Goal: Task Accomplishment & Management: Use online tool/utility

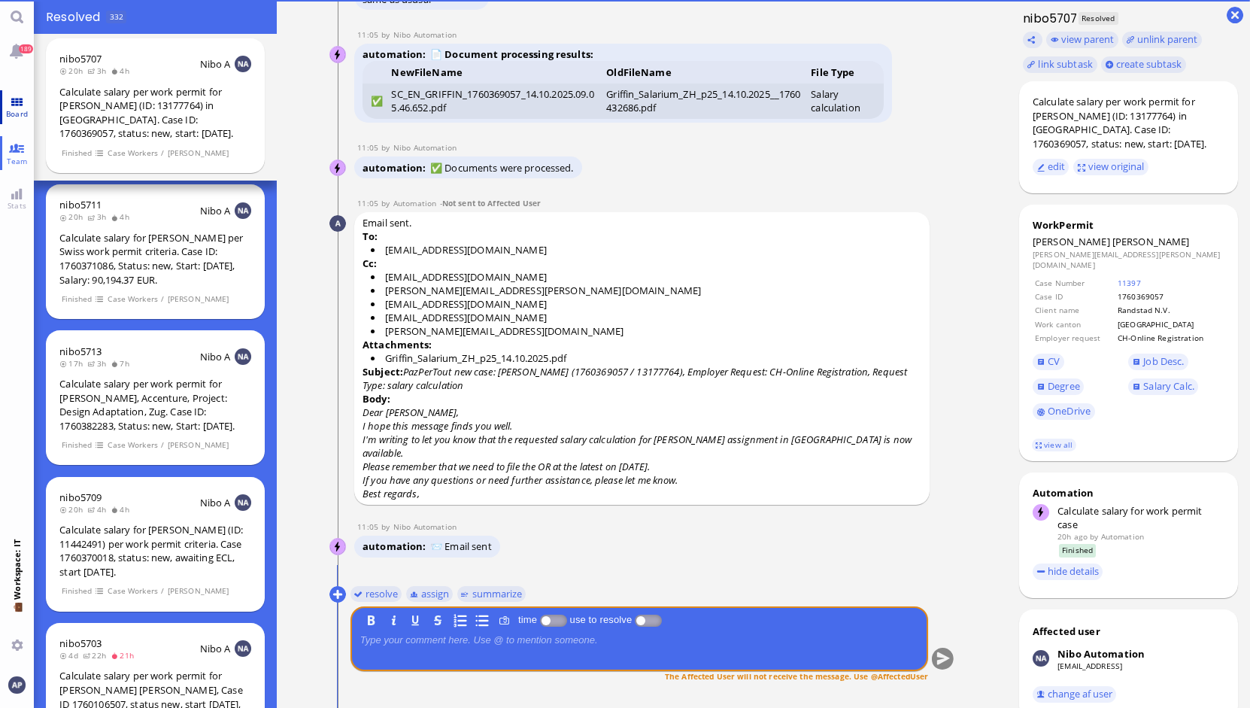
click at [15, 106] on link "Board" at bounding box center [17, 107] width 34 height 34
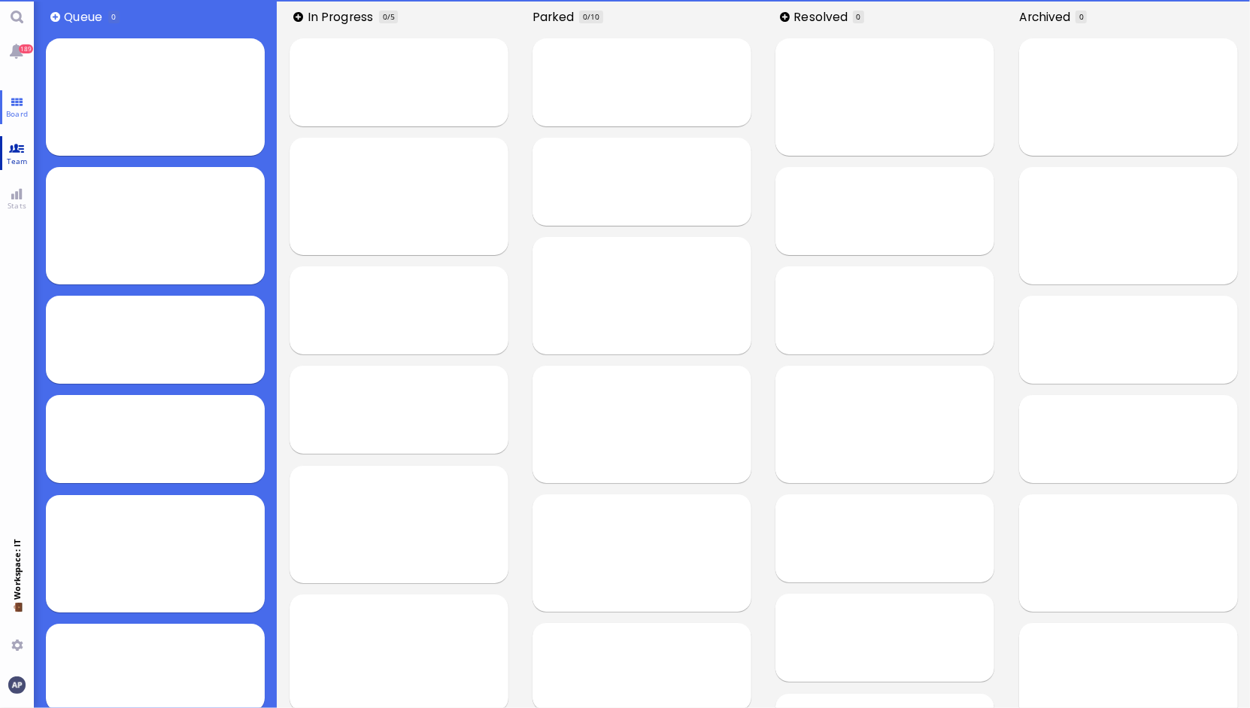
click at [16, 148] on link "Team" at bounding box center [17, 153] width 34 height 34
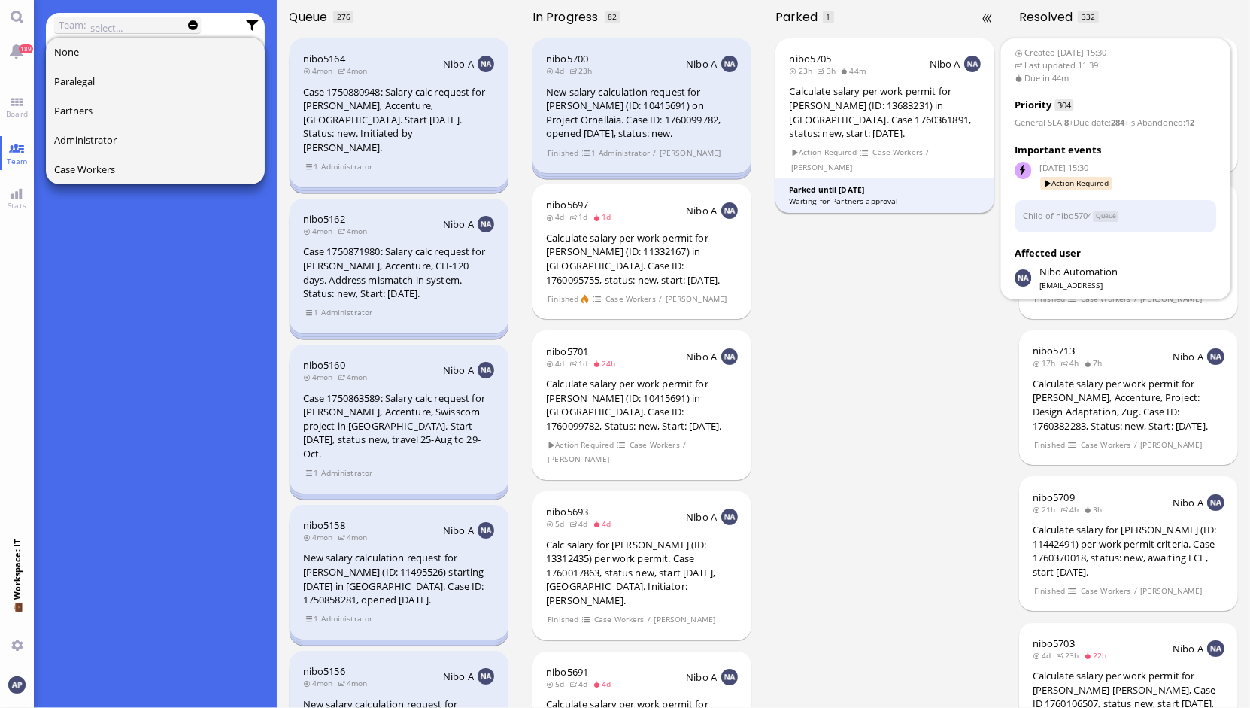
click at [822, 128] on div "Calculate salary per work permit for [PERSON_NAME] (ID: 13683231) in [GEOGRAPHI…" at bounding box center [886, 112] width 192 height 56
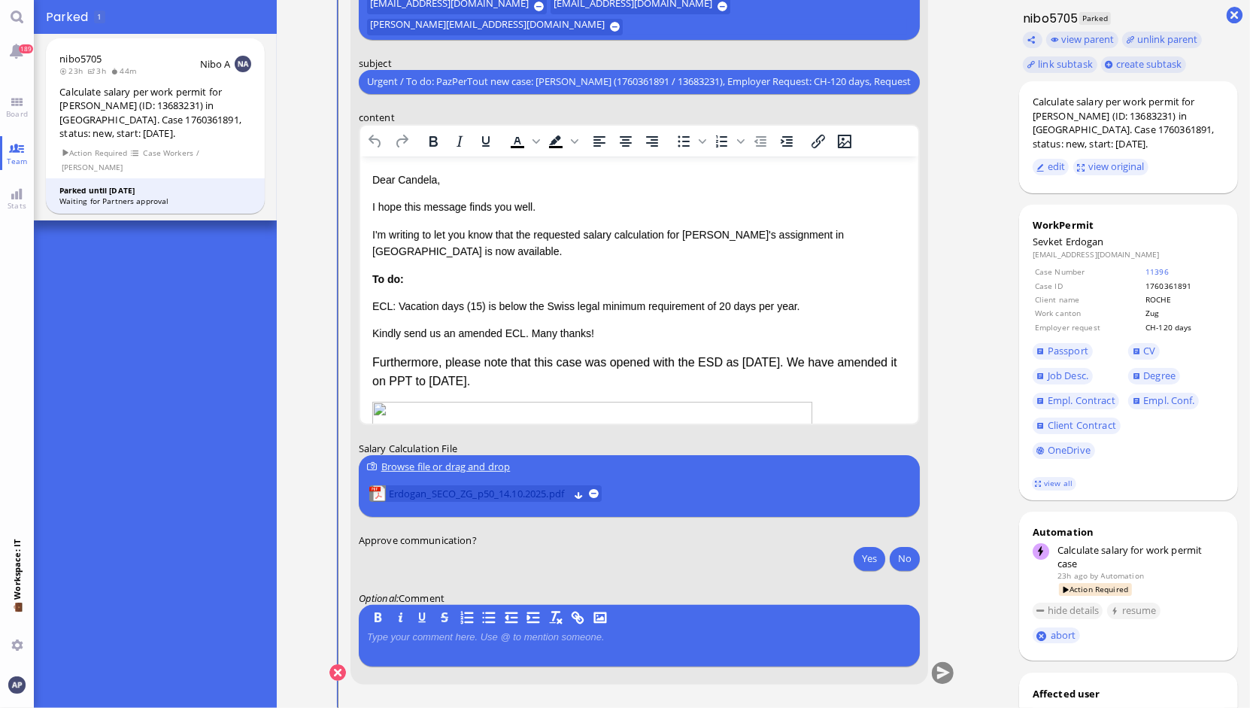
click at [440, 489] on span "Erdogan_SECO_ZG_p50_14.10.2025.pdf" at bounding box center [478, 493] width 180 height 17
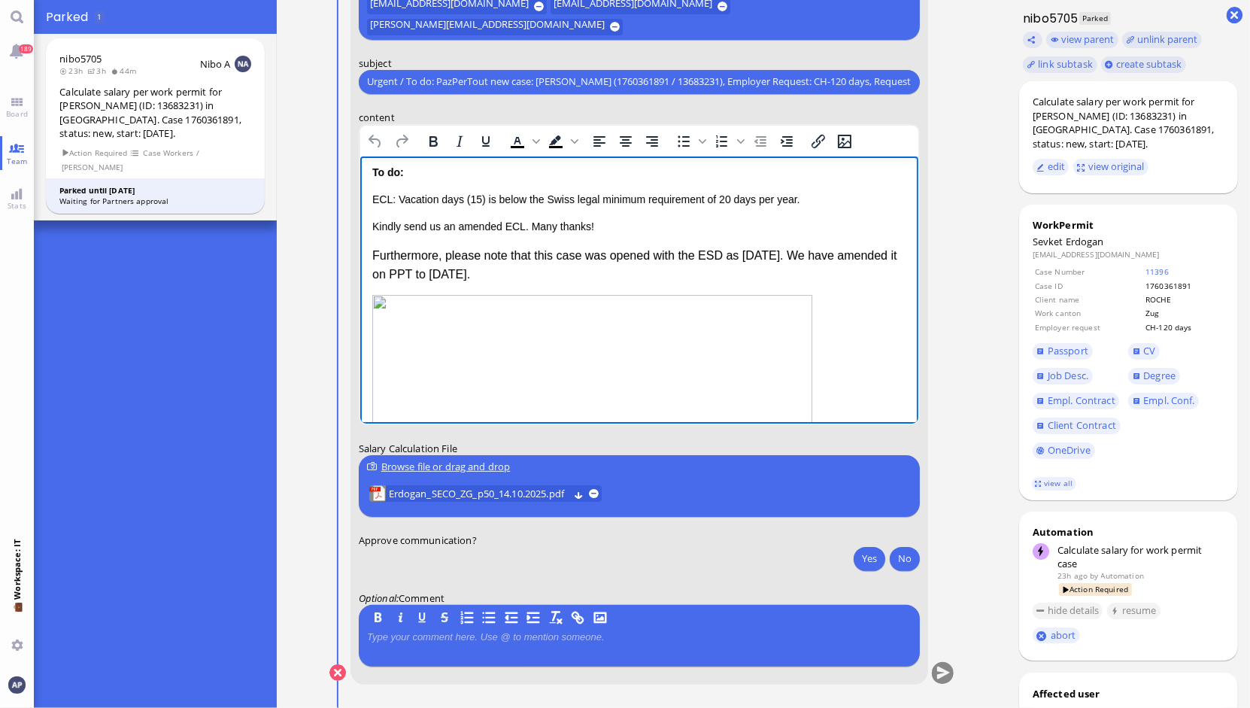
scroll to position [223, 0]
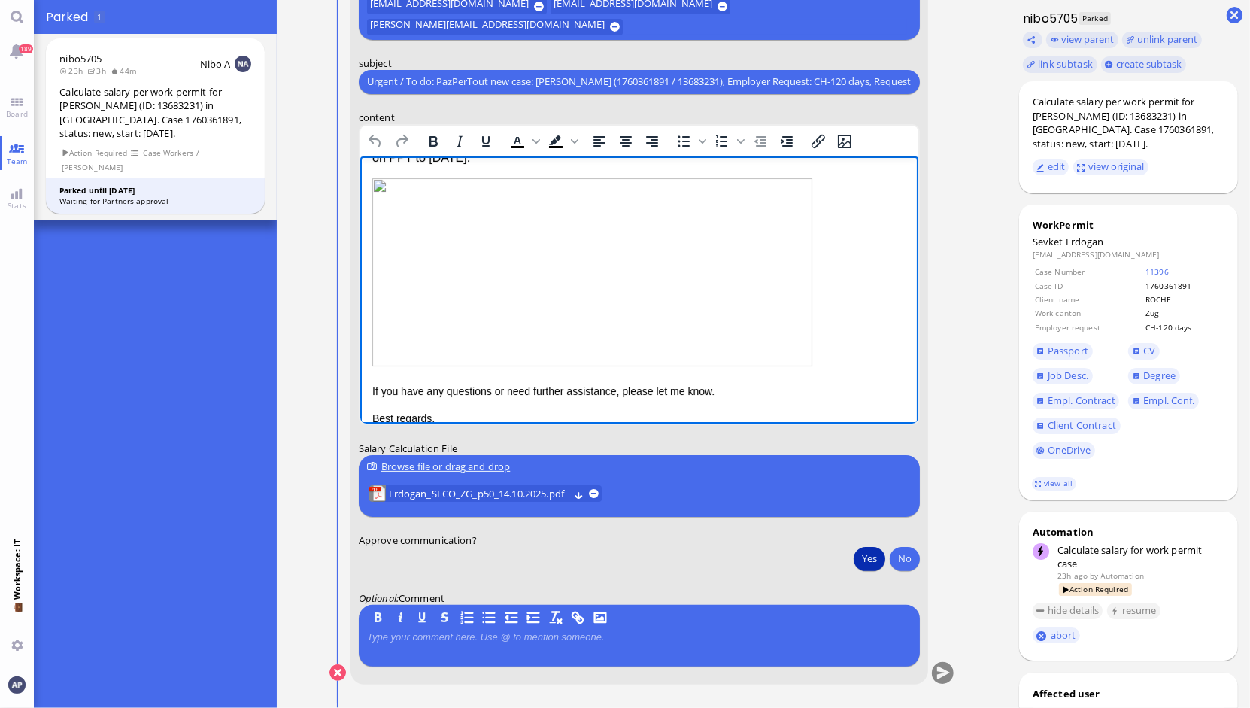
click at [857, 556] on button "Yes" at bounding box center [870, 558] width 32 height 24
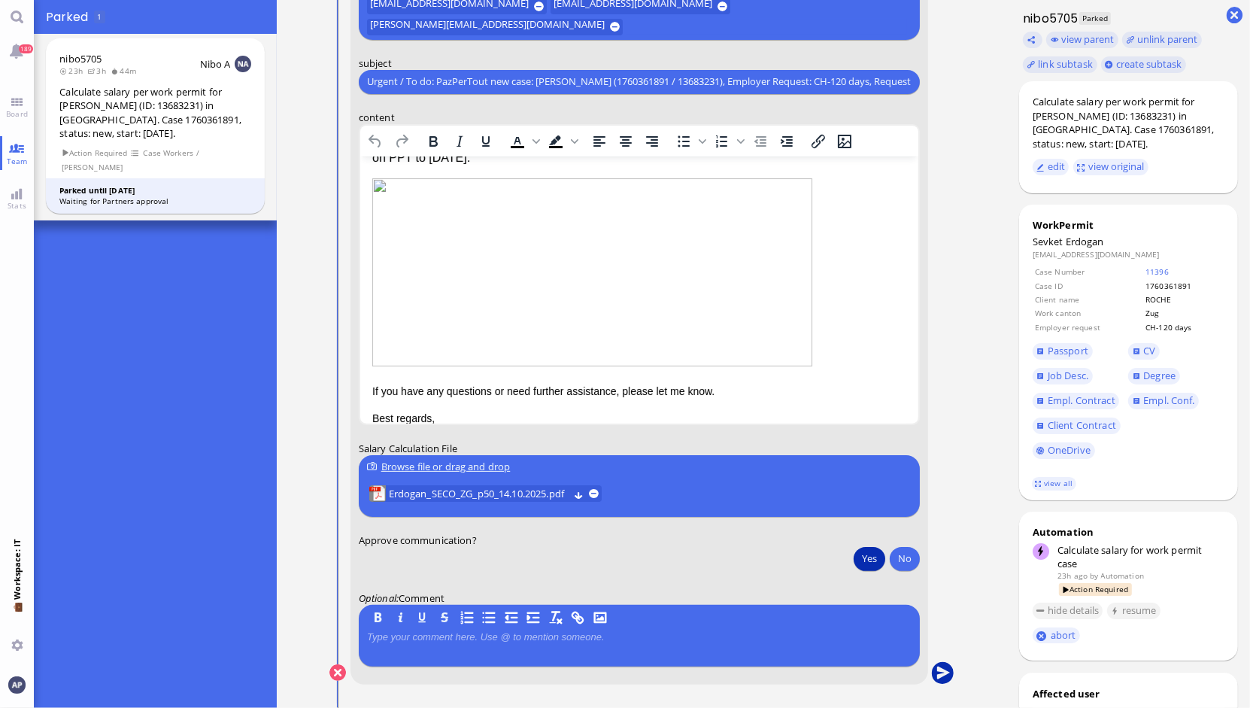
click at [934, 672] on button "submit" at bounding box center [942, 673] width 23 height 23
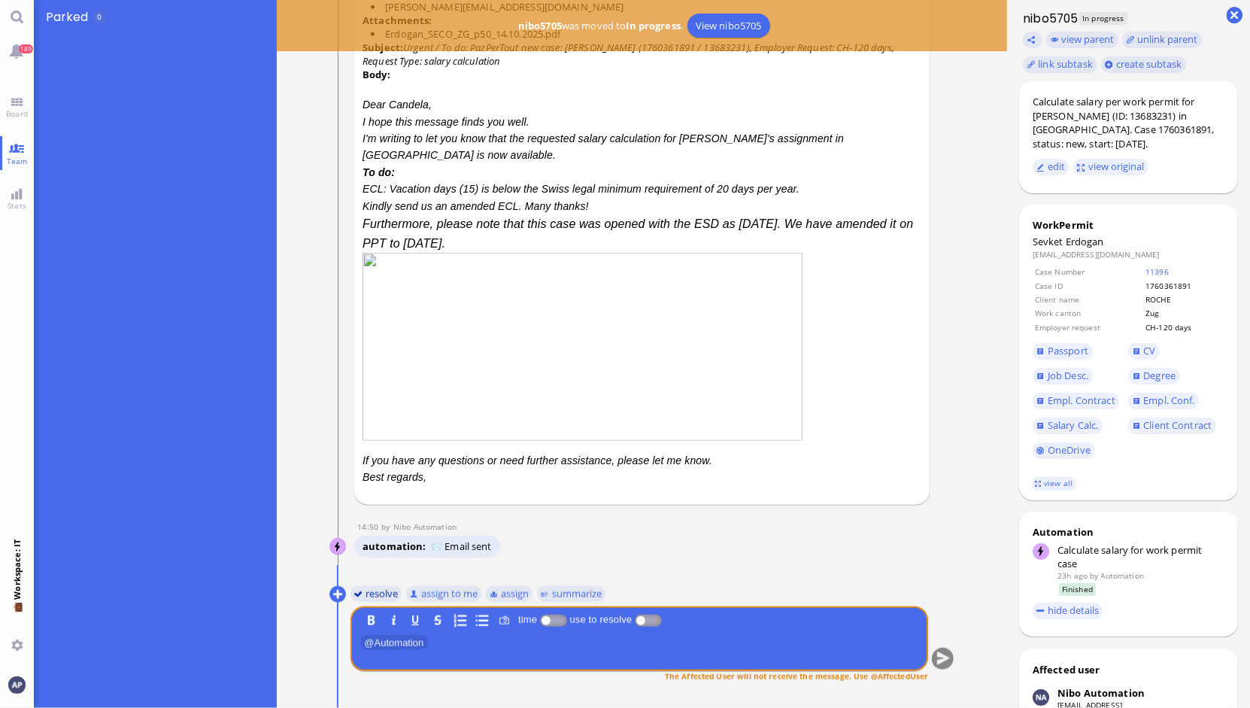
click at [372, 595] on button "resolve" at bounding box center [376, 593] width 52 height 17
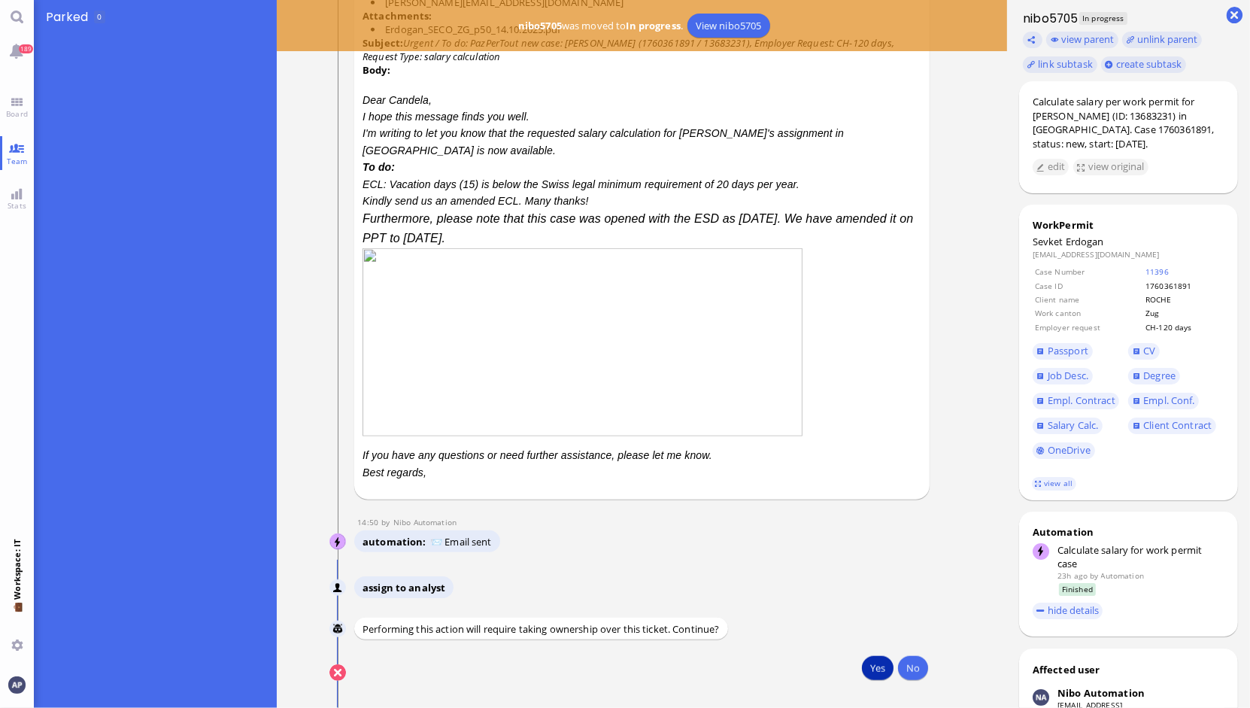
click at [879, 669] on button "Yes" at bounding box center [878, 668] width 32 height 24
